Goal: Entertainment & Leisure: Consume media (video, audio)

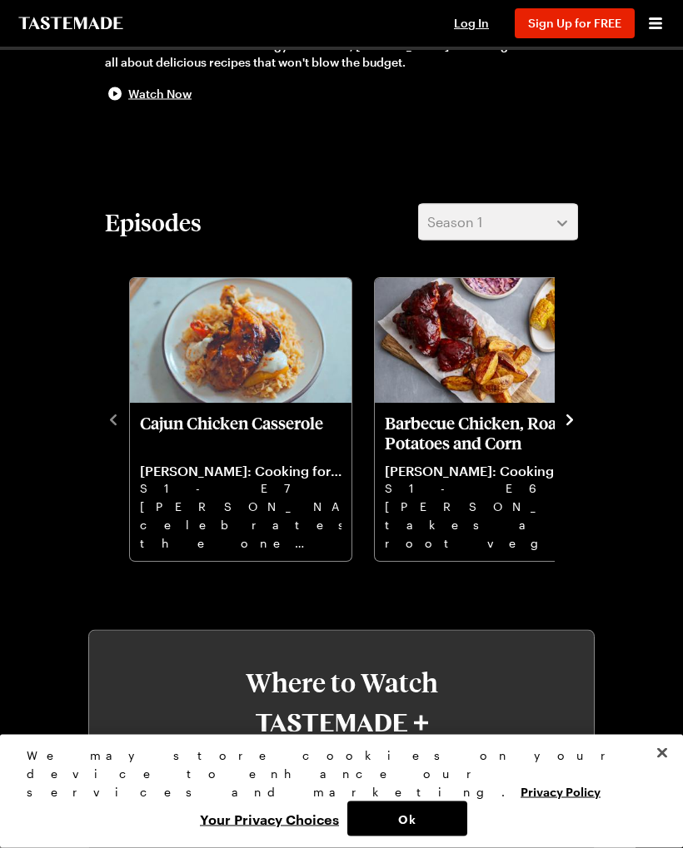
scroll to position [461, 0]
click at [413, 827] on button "Ok" at bounding box center [407, 819] width 120 height 35
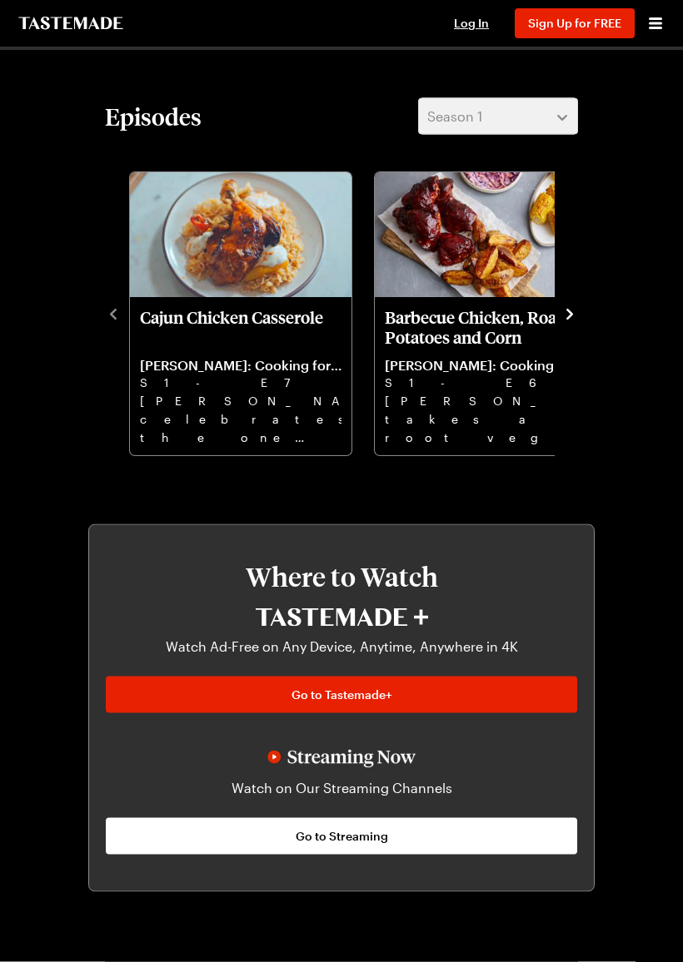
scroll to position [567, 0]
click at [573, 321] on icon "navigate to next item" at bounding box center [569, 314] width 17 height 17
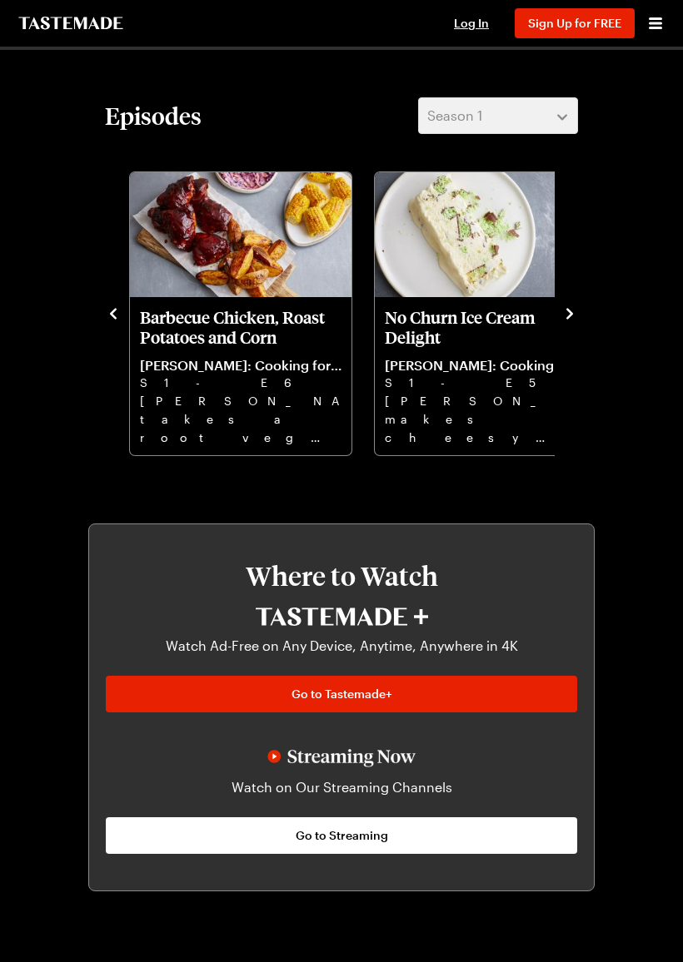
click at [569, 321] on icon "navigate to next item" at bounding box center [569, 314] width 17 height 17
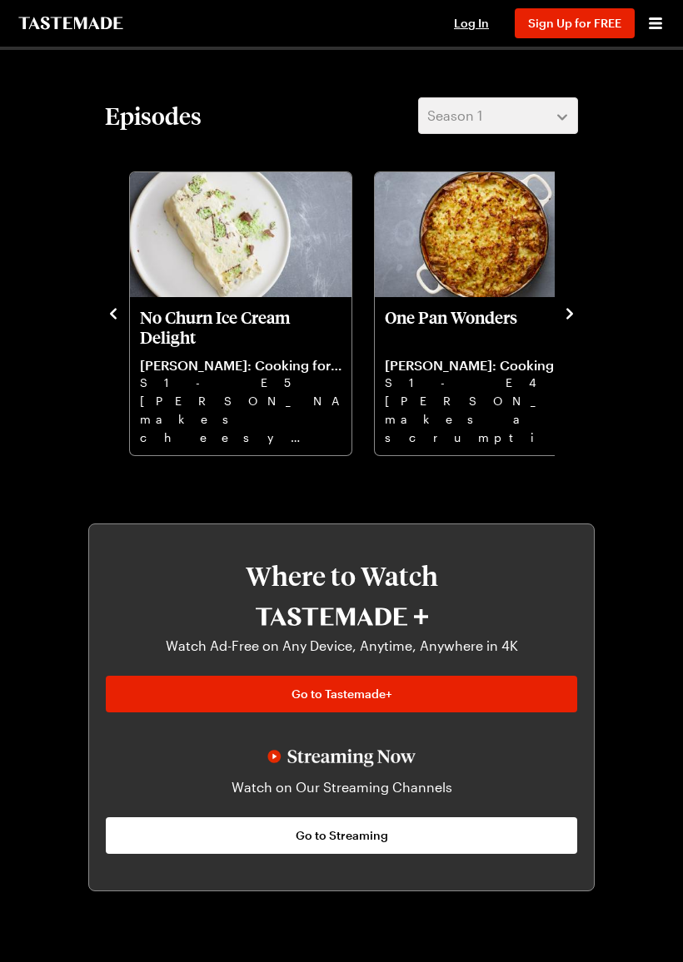
click at [573, 318] on icon "navigate to next item" at bounding box center [569, 314] width 17 height 17
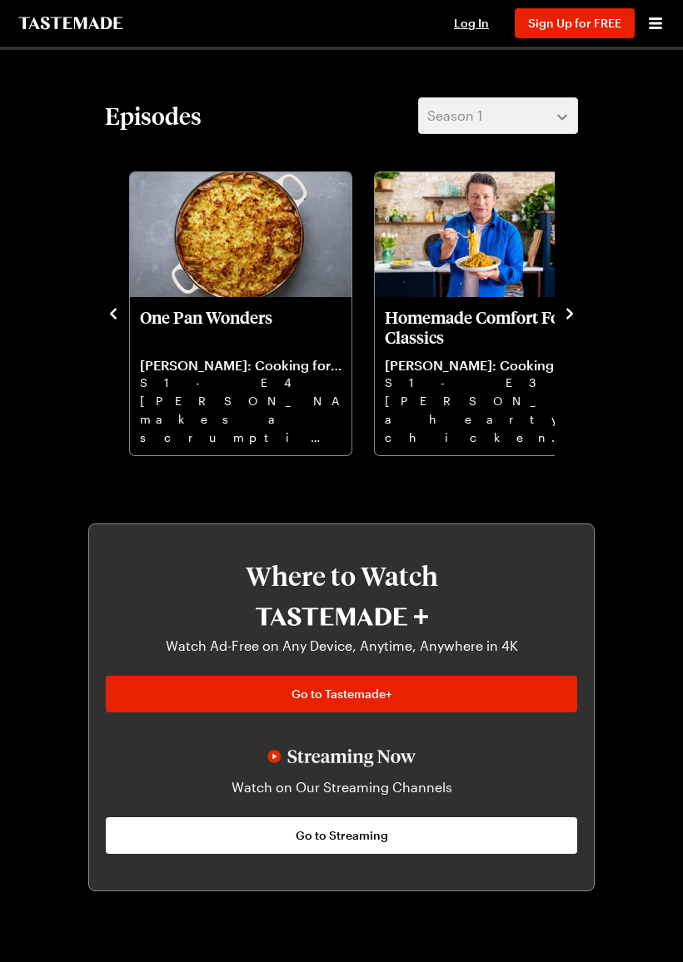
click at [574, 313] on icon "navigate to next item" at bounding box center [569, 314] width 17 height 17
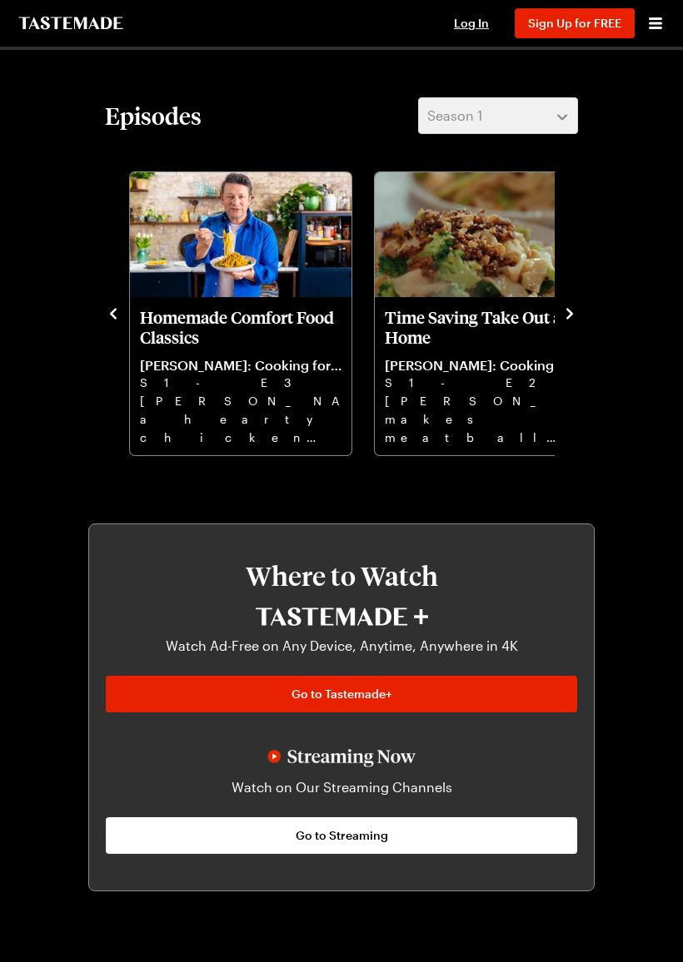
click at [572, 317] on icon "navigate to next item" at bounding box center [569, 314] width 17 height 17
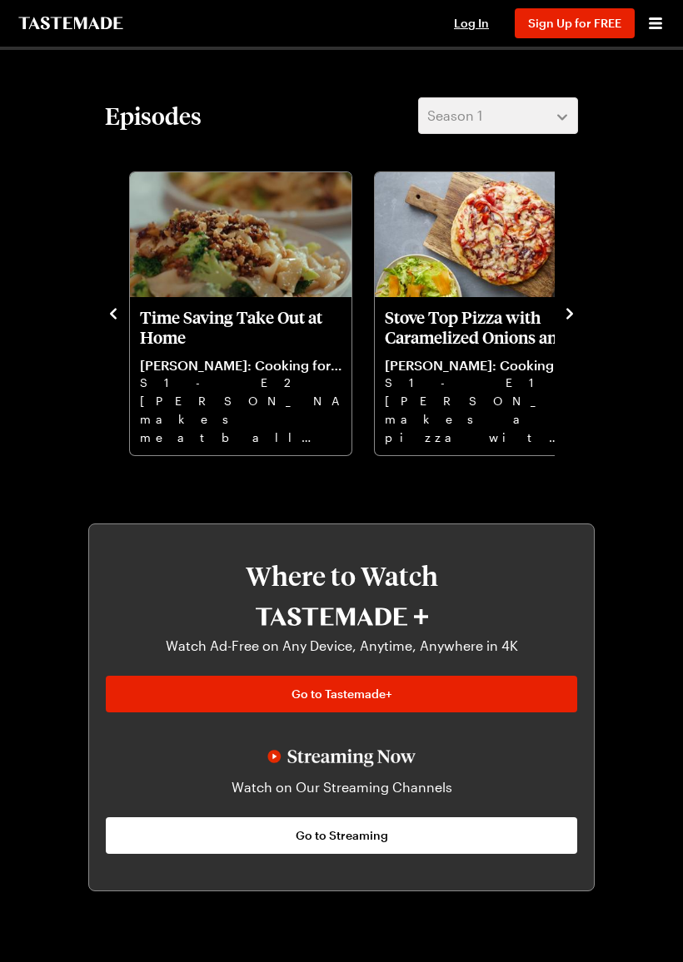
click at [576, 313] on icon "navigate to next item" at bounding box center [569, 314] width 17 height 17
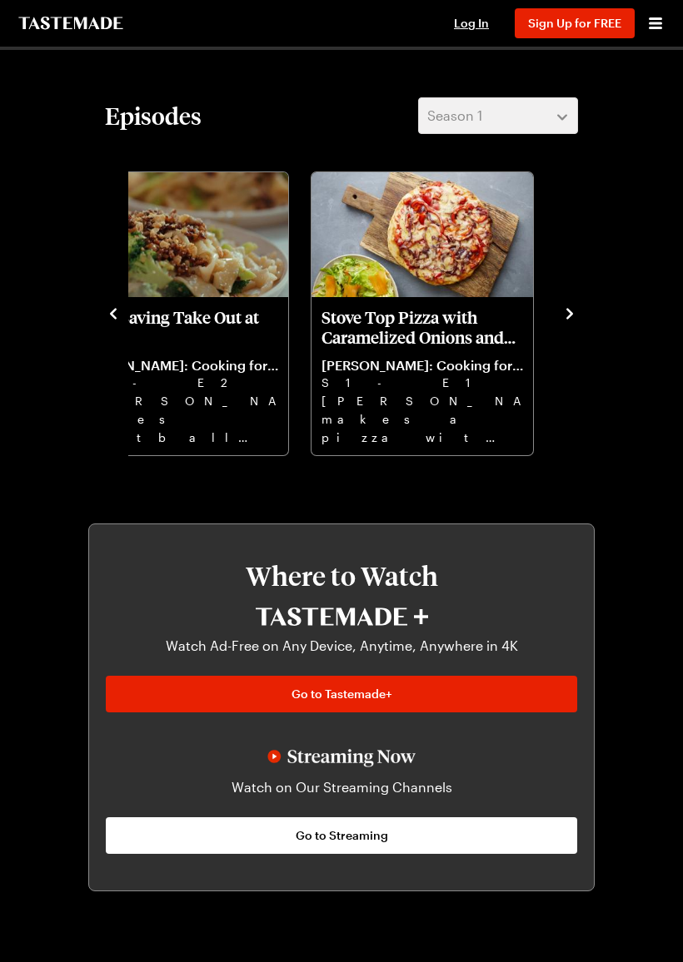
click at [565, 320] on icon "navigate to next item" at bounding box center [569, 314] width 17 height 17
click at [196, 123] on h2 "Episodes" at bounding box center [153, 116] width 97 height 30
click at [195, 136] on section "Episodes Season 1 Cajun Chicken Casserole [PERSON_NAME]: Cooking for Less S1 - …" at bounding box center [341, 277] width 473 height 360
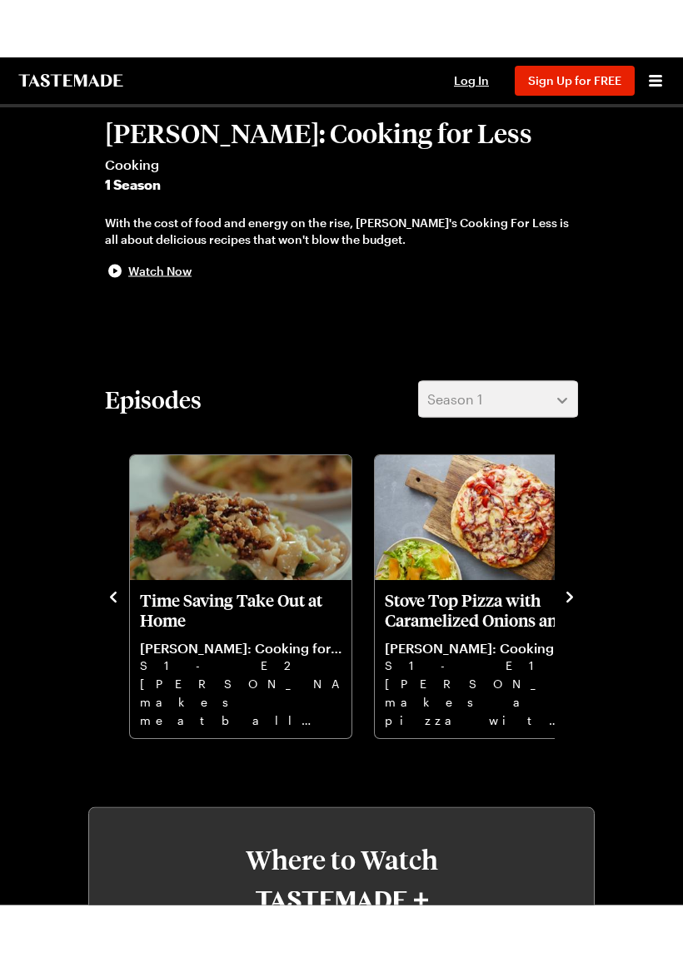
scroll to position [315, 0]
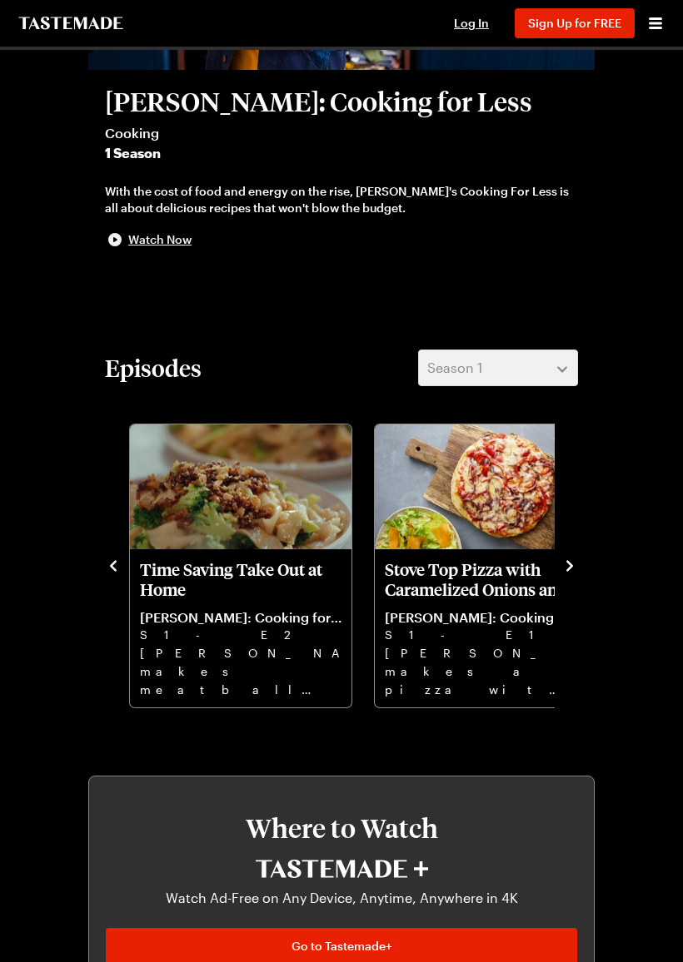
click at [133, 249] on div "Watch Now" at bounding box center [341, 240] width 473 height 20
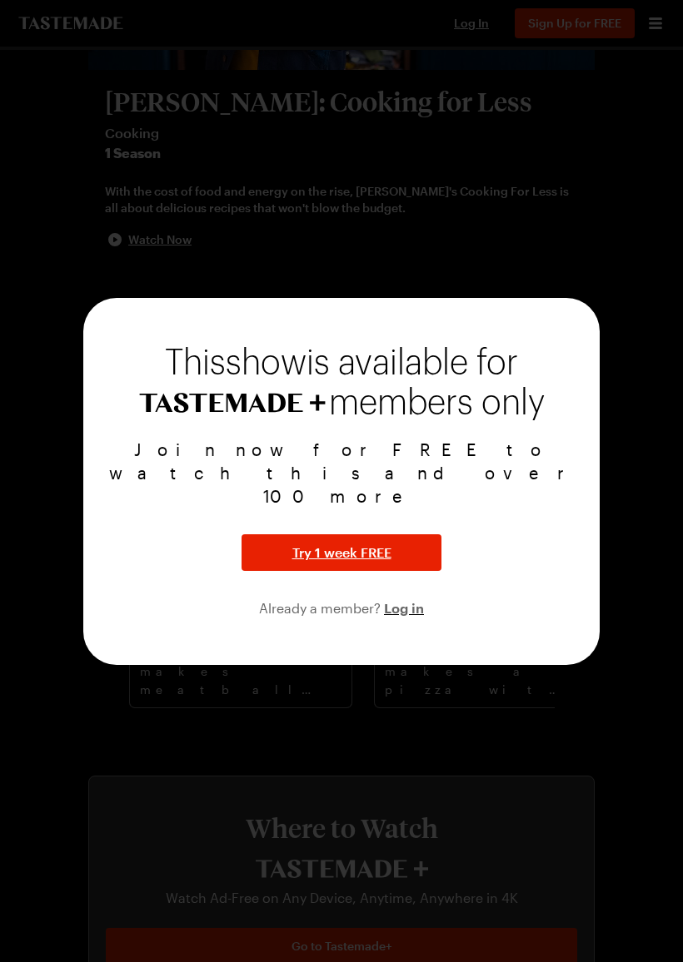
click at [296, 251] on div at bounding box center [341, 481] width 683 height 962
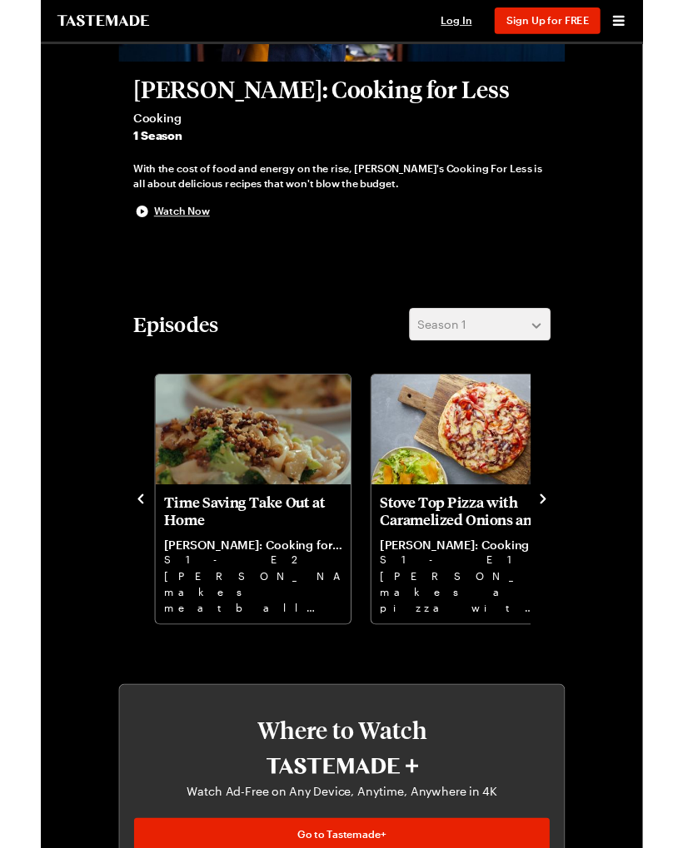
scroll to position [361, 0]
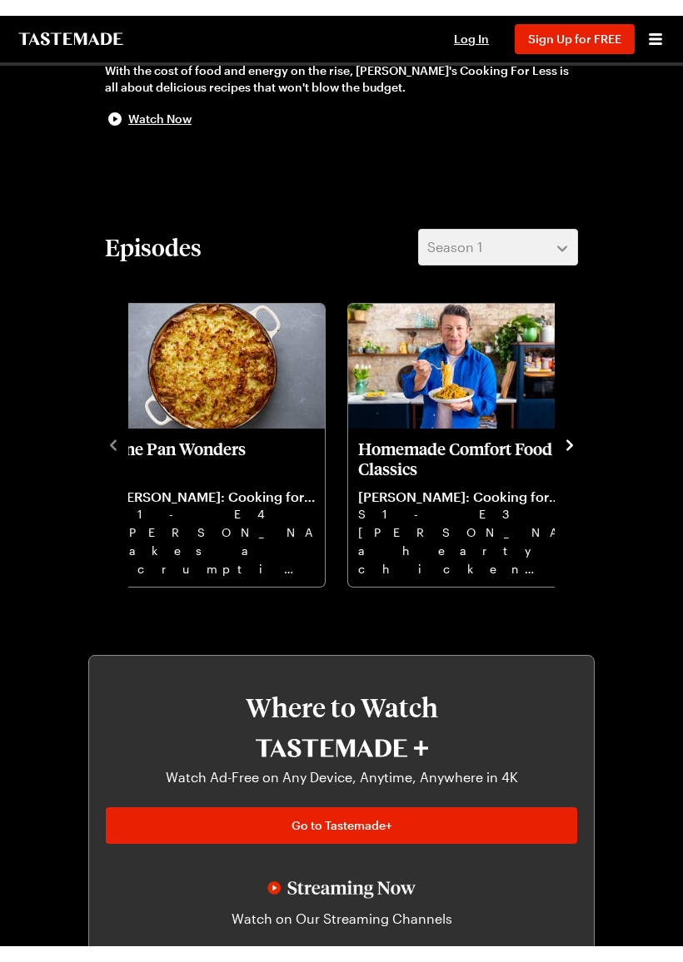
scroll to position [440, 0]
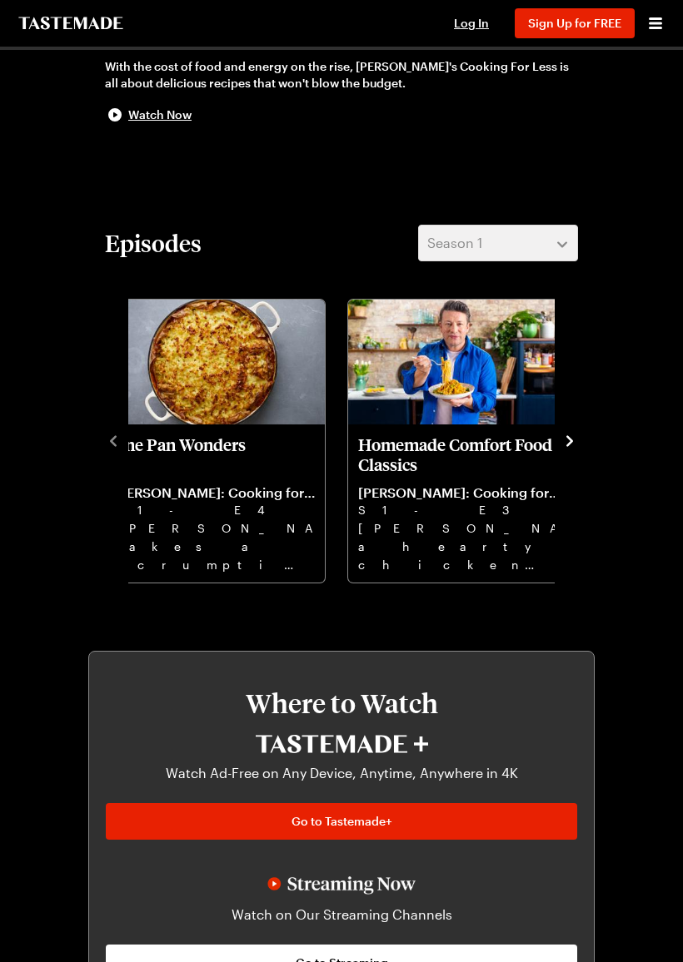
click at [562, 448] on icon "navigate to next item" at bounding box center [569, 441] width 17 height 17
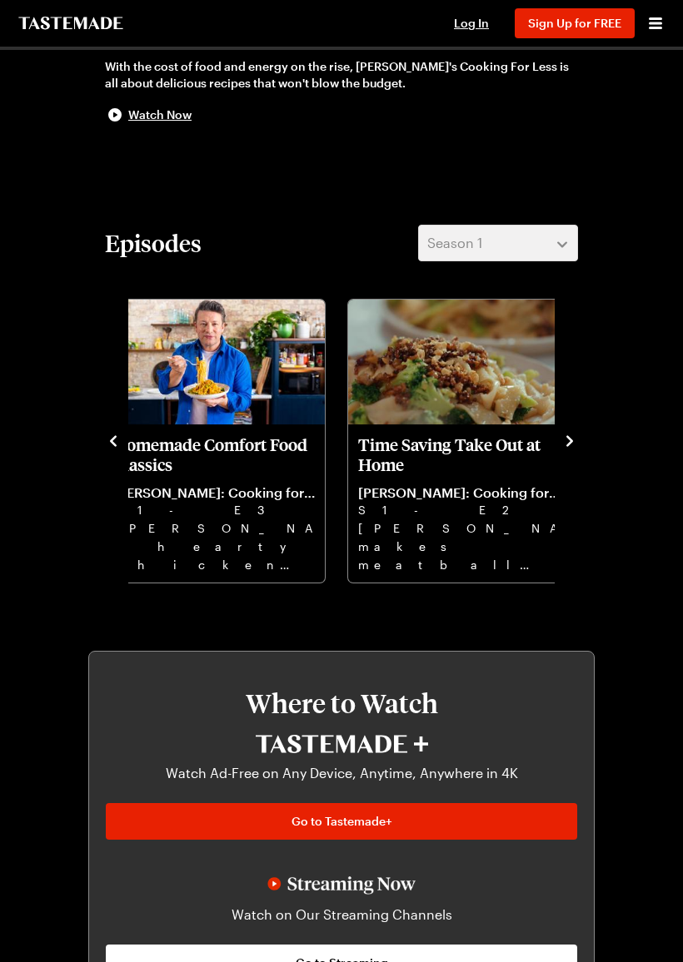
click at [567, 446] on icon "navigate to next item" at bounding box center [569, 440] width 7 height 11
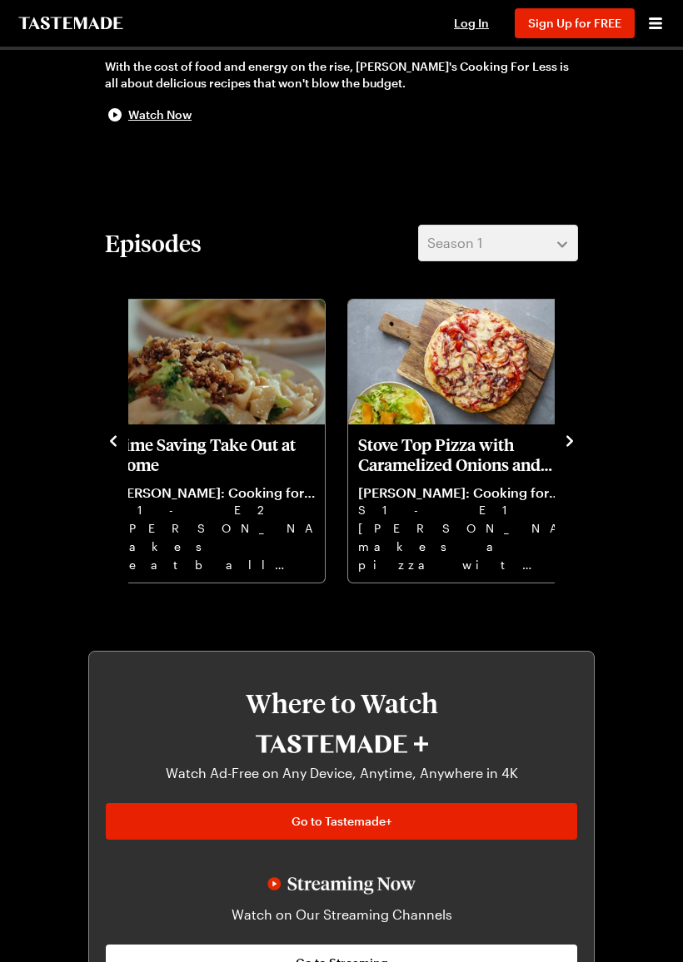
click at [566, 438] on icon "navigate to next item" at bounding box center [569, 441] width 17 height 17
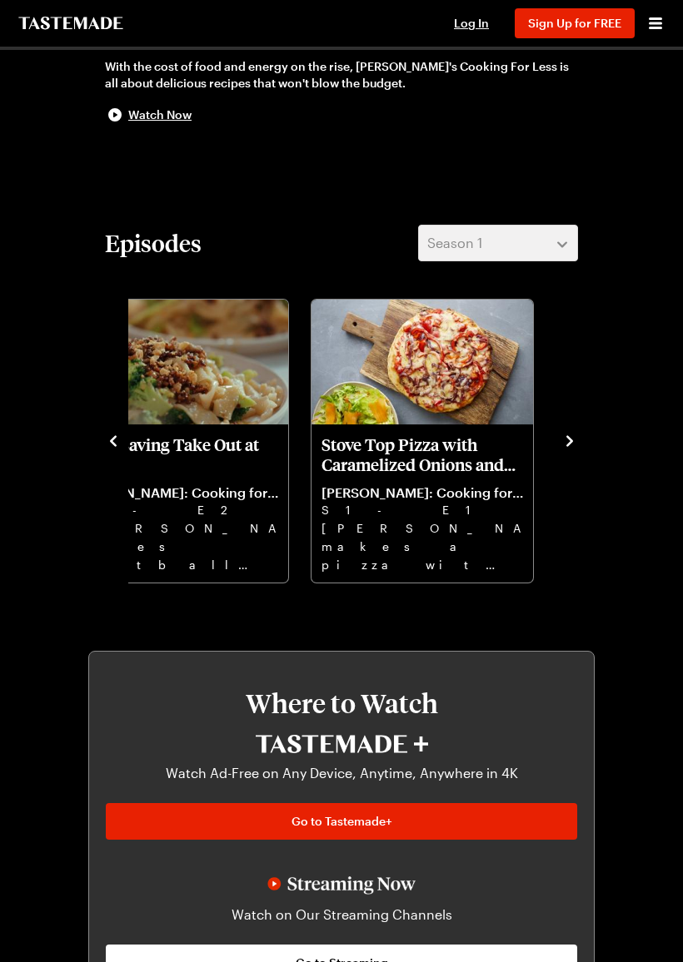
click at [574, 459] on div "Cajun Chicken Casserole Jamie Oliver: Cooking for Less S1 - E7 Jamie celebrates…" at bounding box center [341, 440] width 473 height 290
click at [574, 445] on icon "navigate to next item" at bounding box center [569, 441] width 17 height 17
click at [563, 447] on icon "navigate to next item" at bounding box center [569, 441] width 17 height 17
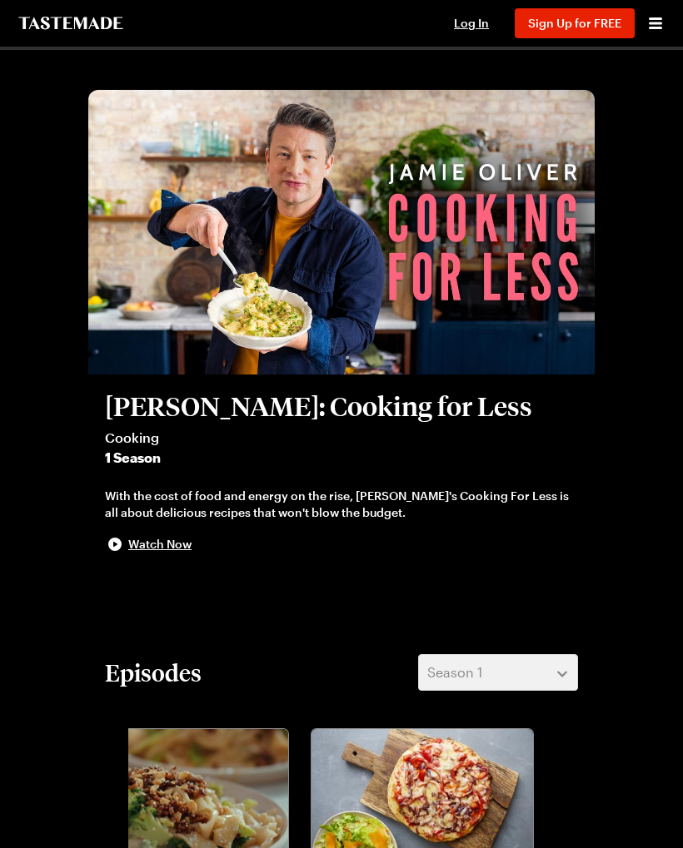
scroll to position [0, 0]
